Goal: Transaction & Acquisition: Purchase product/service

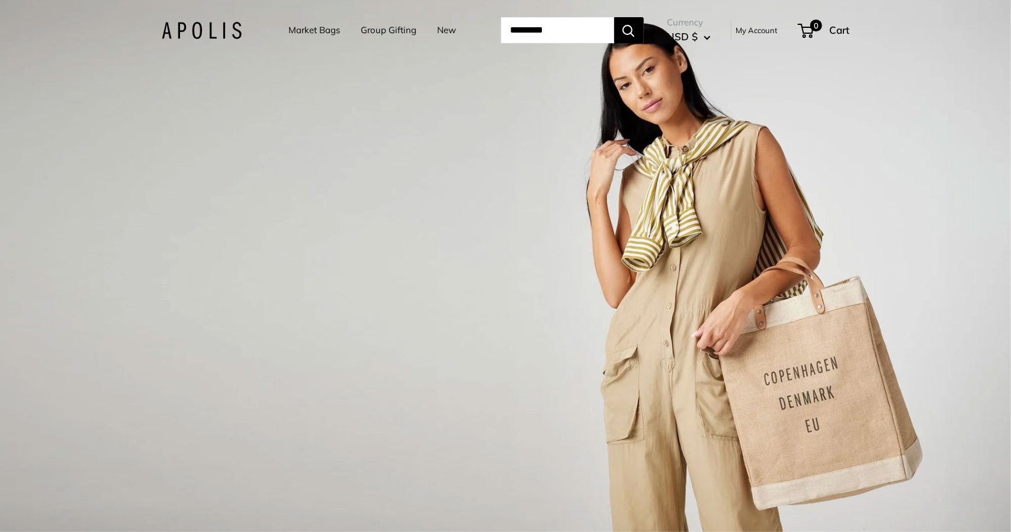
click at [314, 27] on link "Market Bags" at bounding box center [315, 30] width 52 height 17
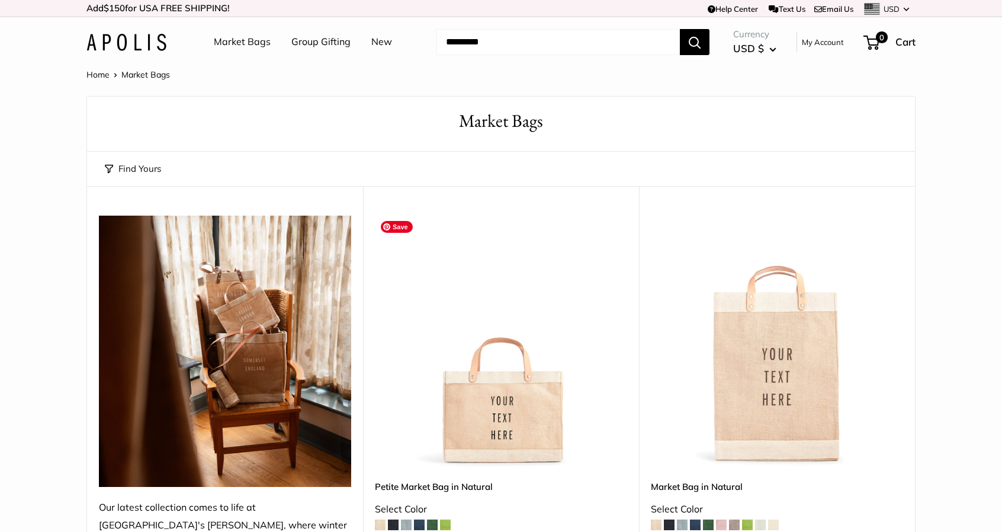
click at [0, 0] on img at bounding box center [0, 0] width 0 height 0
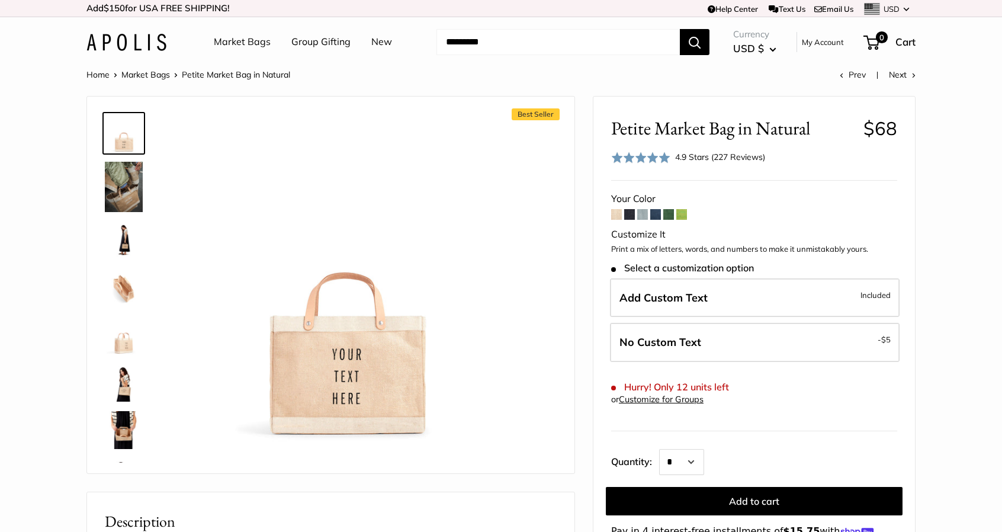
click at [118, 434] on img at bounding box center [124, 430] width 38 height 38
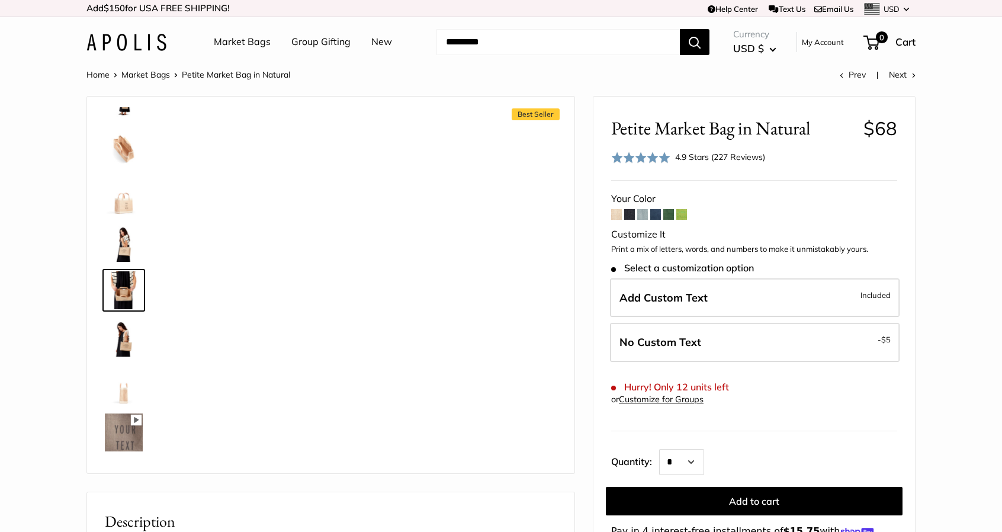
scroll to position [144, 0]
